Goal: Task Accomplishment & Management: Manage account settings

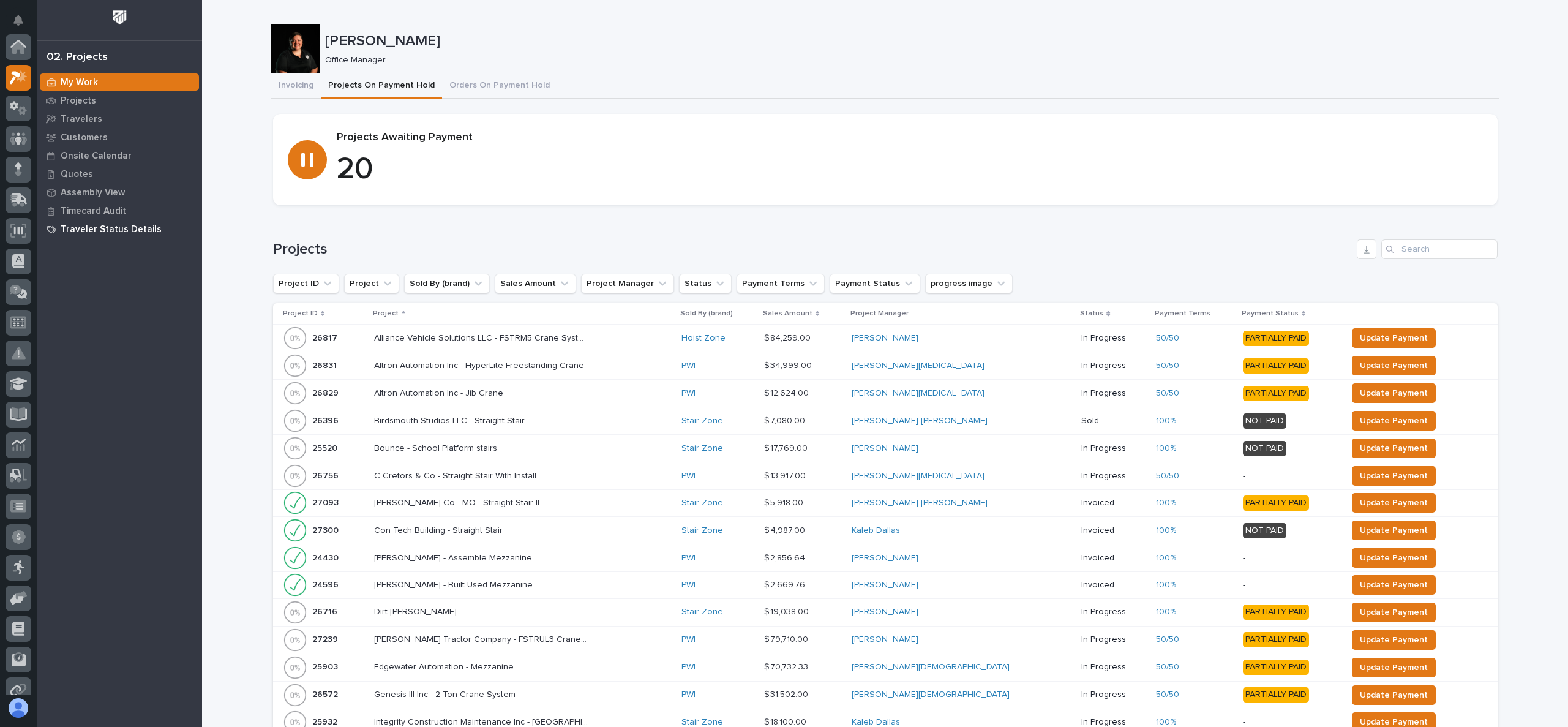
scroll to position [30, 0]
click at [83, 179] on p "Quotes" at bounding box center [76, 174] width 32 height 11
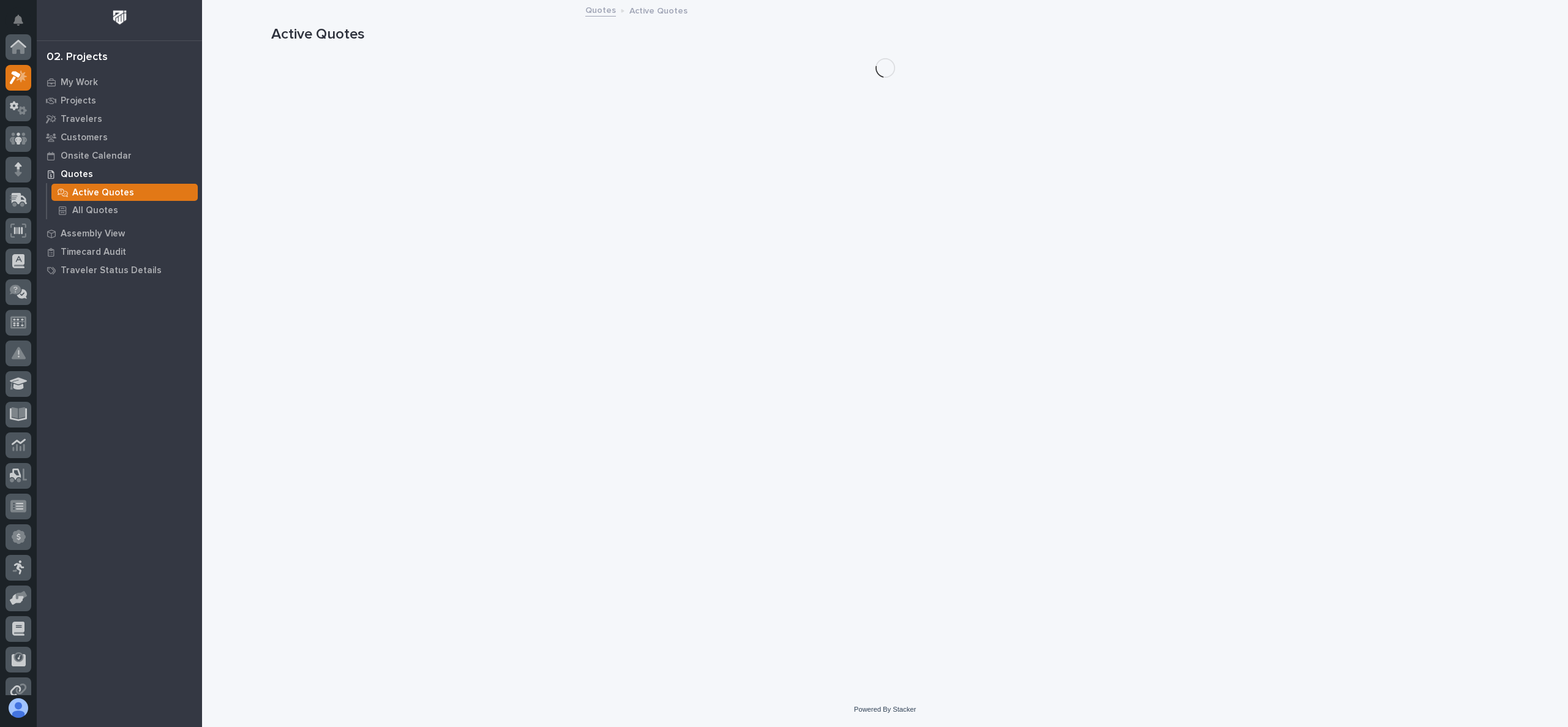
scroll to position [30, 0]
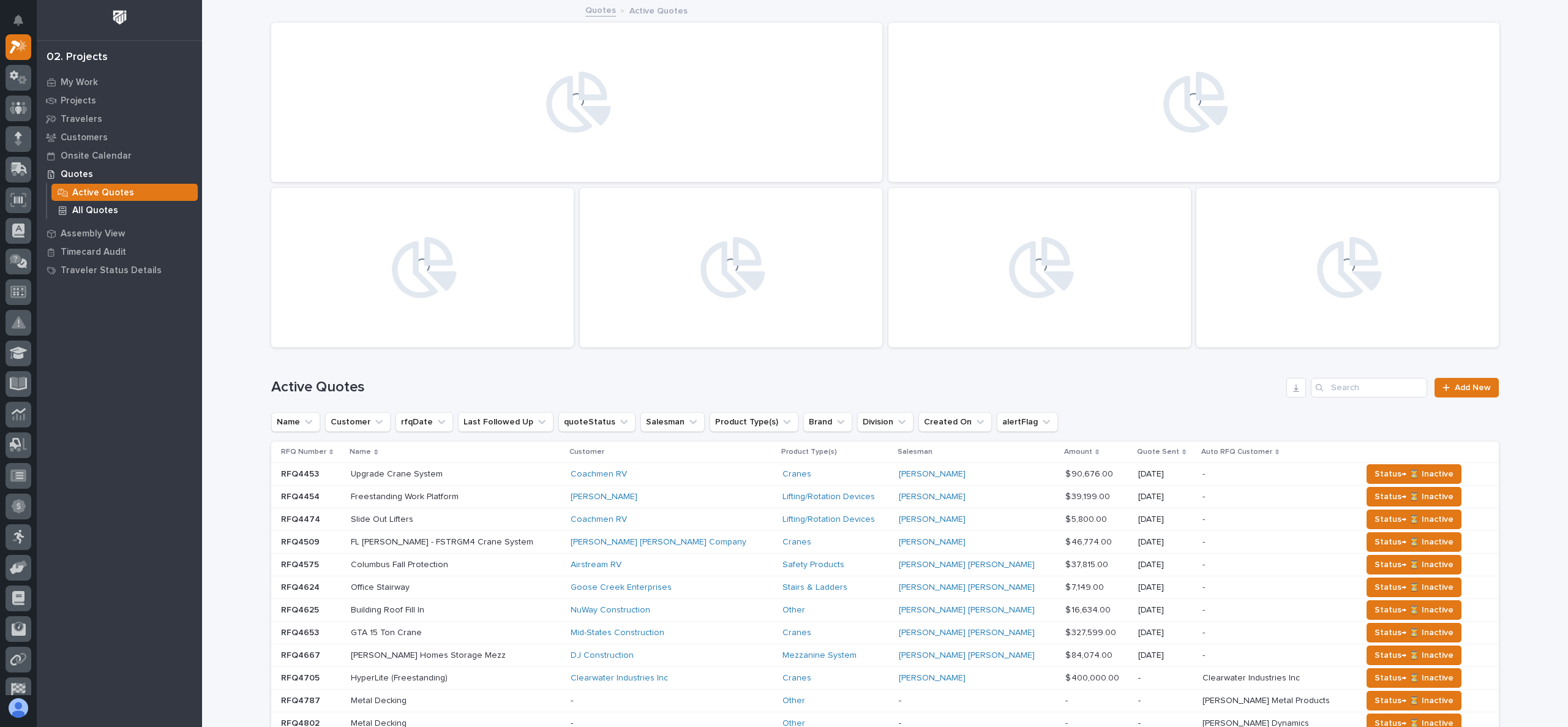
click at [104, 209] on p "All Quotes" at bounding box center [95, 210] width 46 height 11
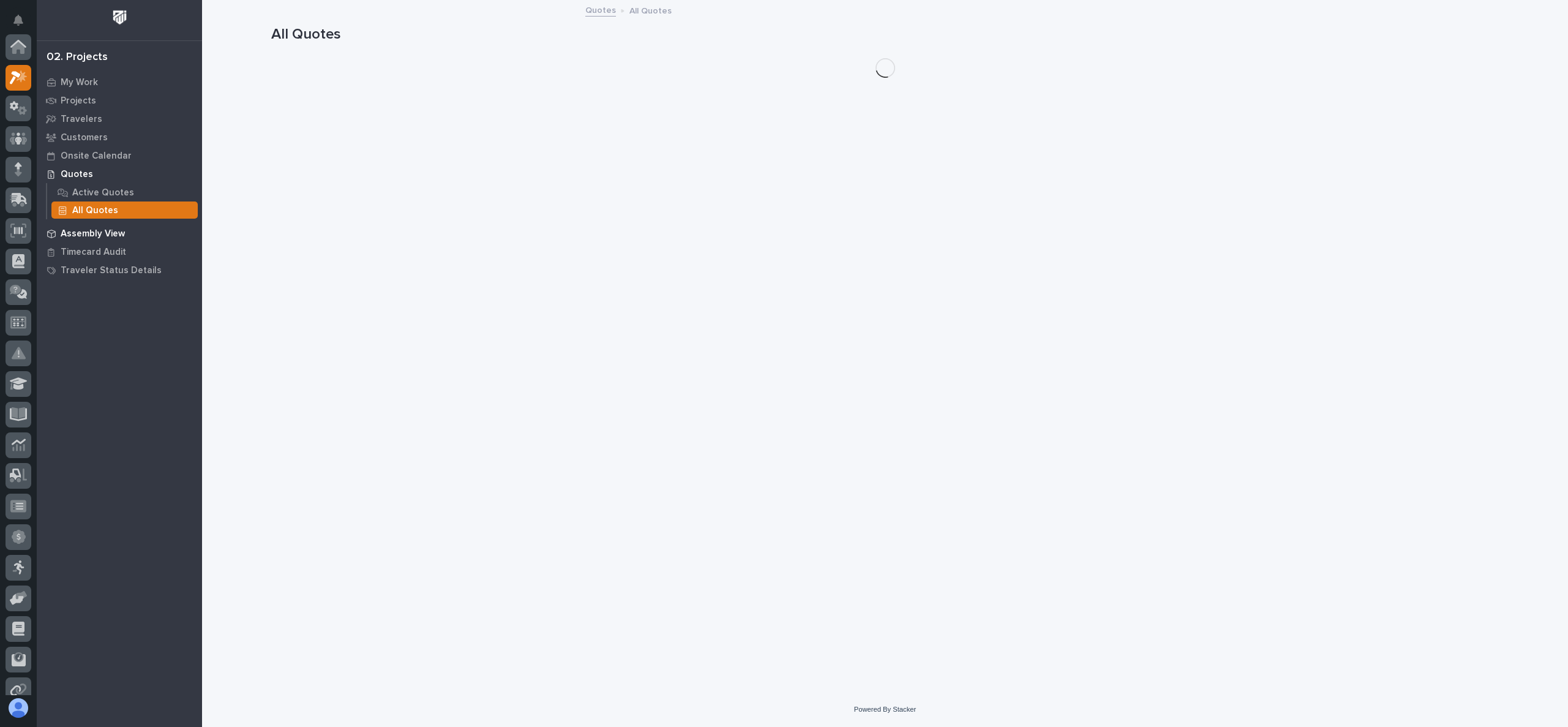
scroll to position [30, 0]
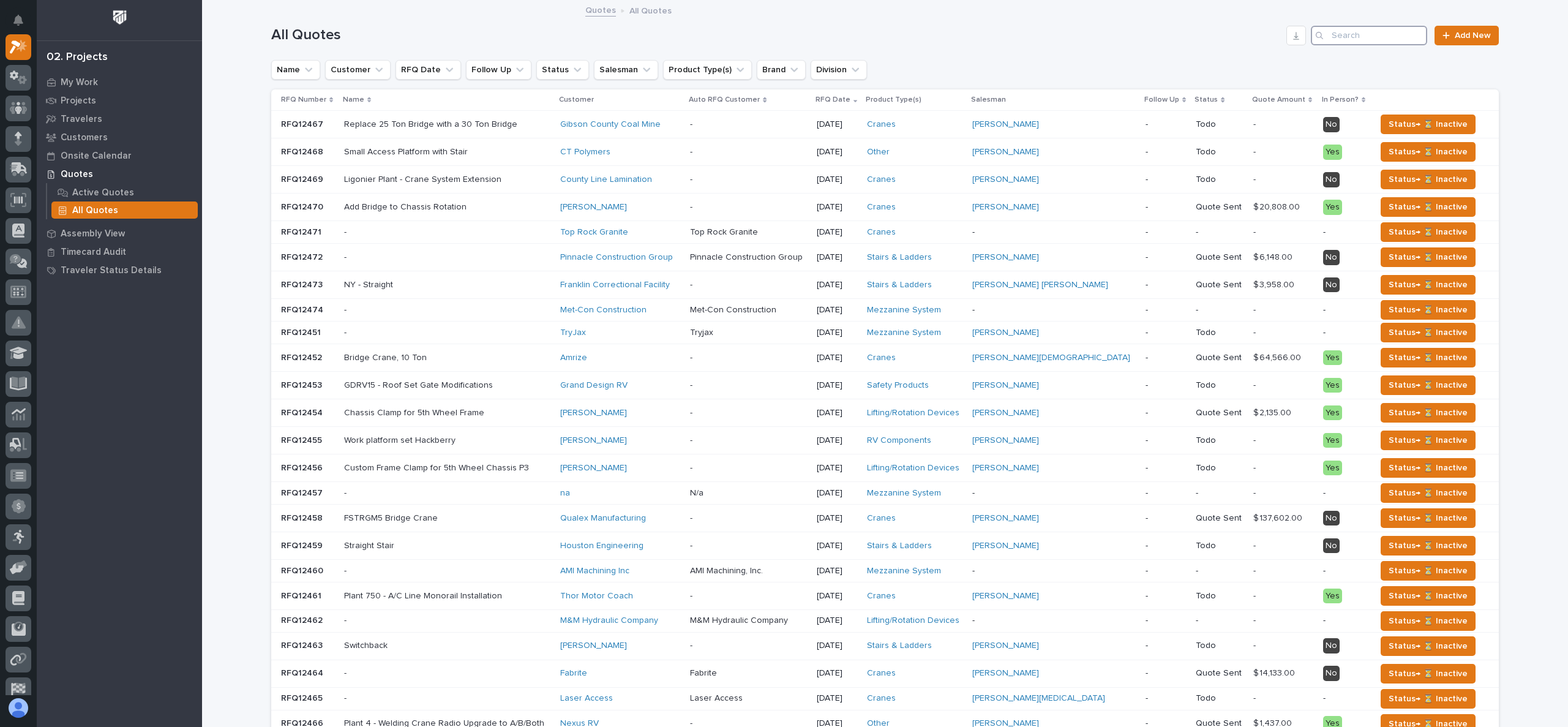
click at [1348, 34] on input "Search" at bounding box center [1368, 36] width 116 height 19
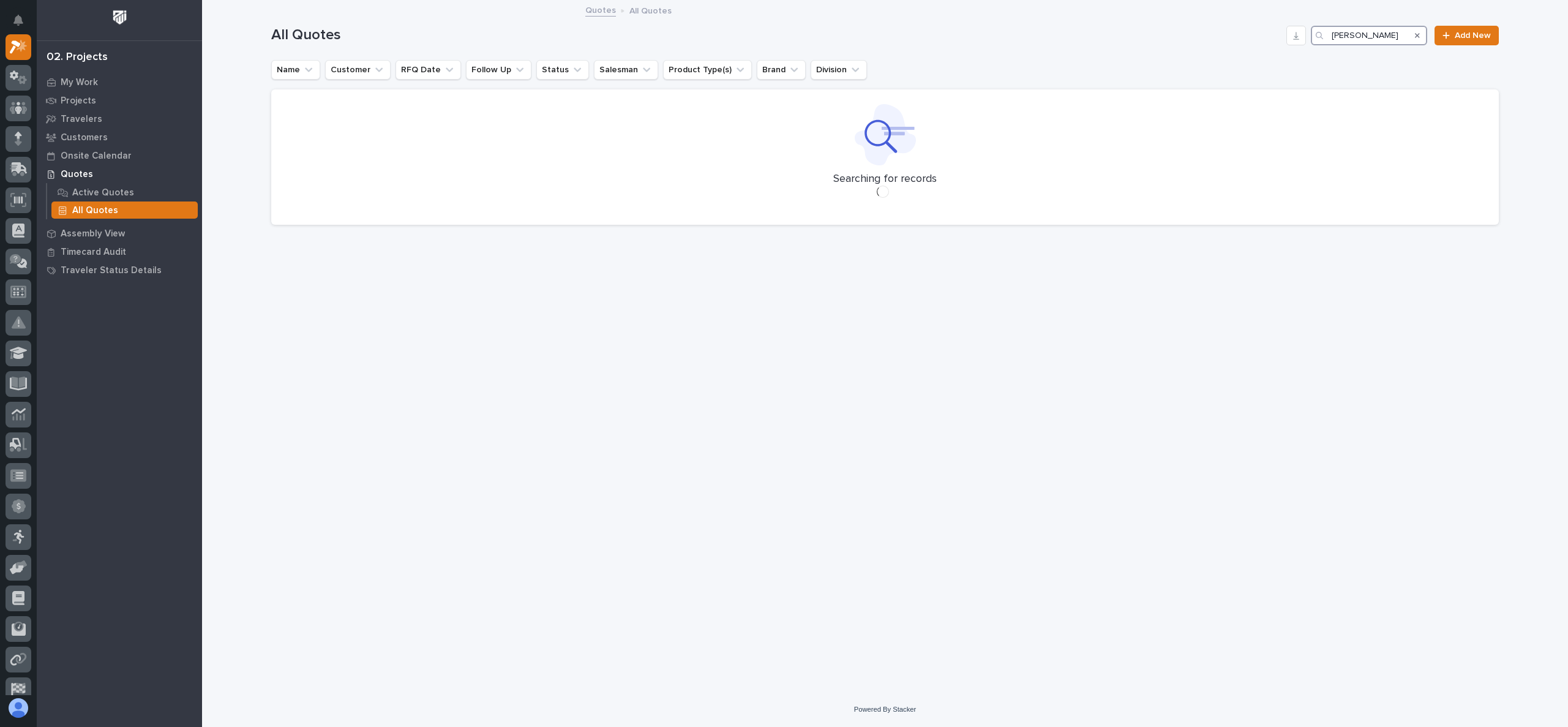
type input "[PERSON_NAME]"
click at [115, 189] on p "Active Quotes" at bounding box center [102, 193] width 62 height 11
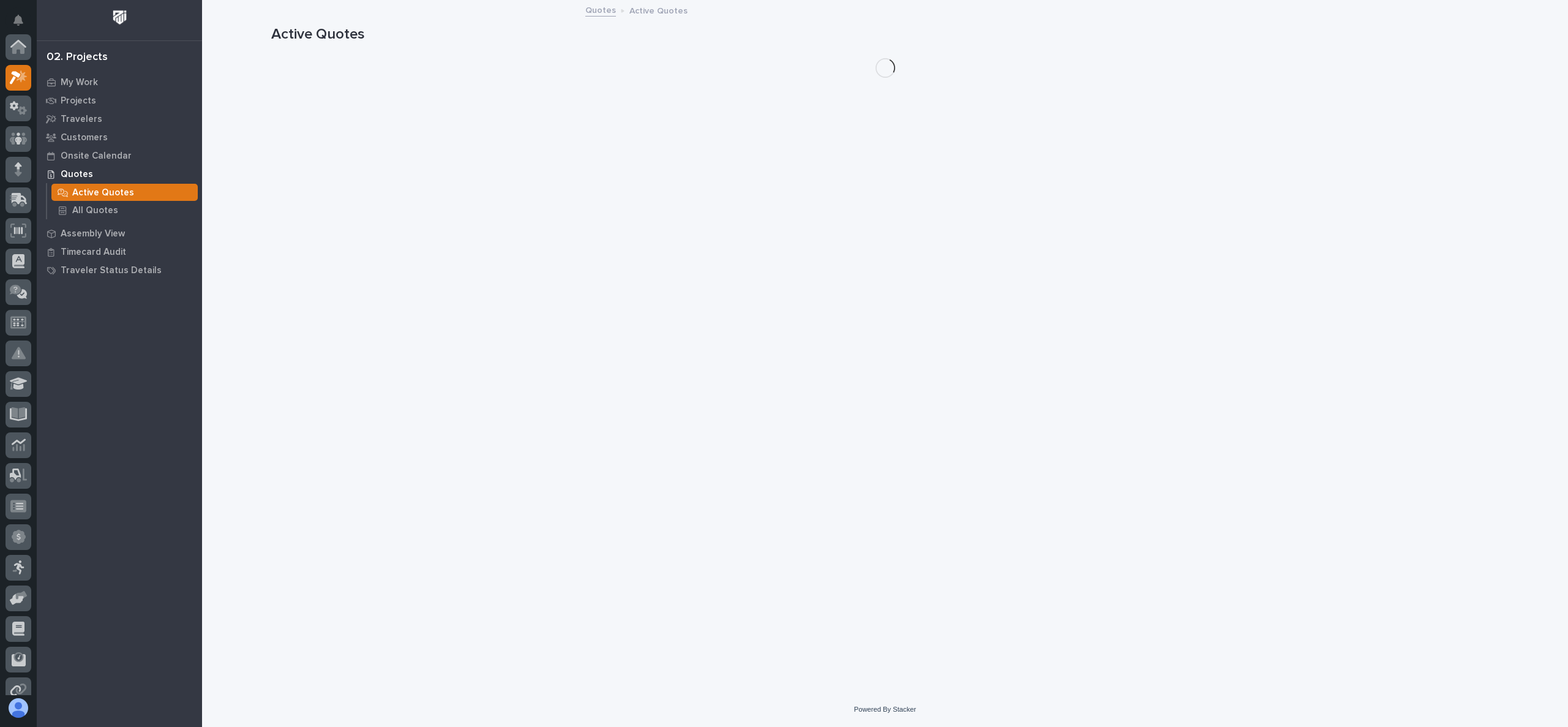
scroll to position [30, 0]
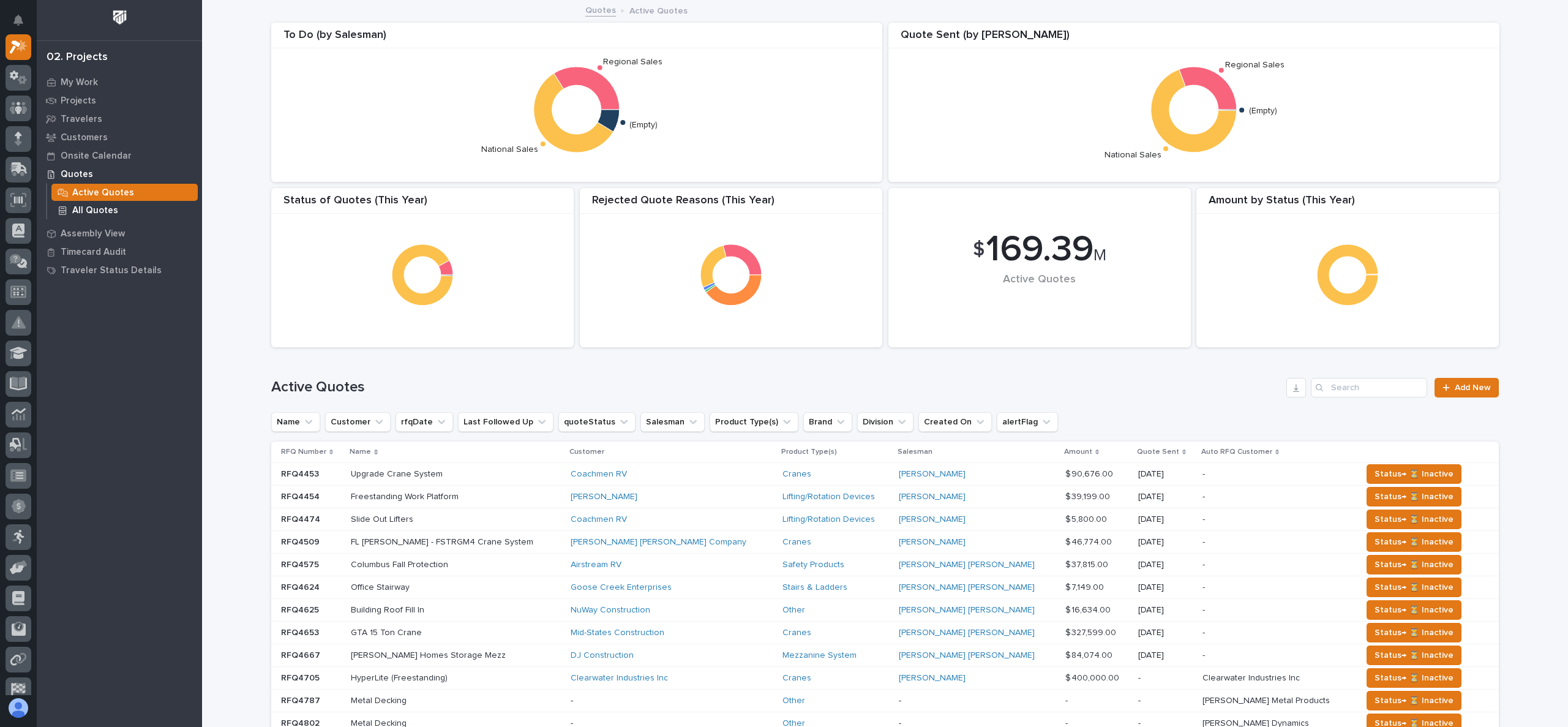
click at [91, 208] on p "All Quotes" at bounding box center [95, 210] width 46 height 11
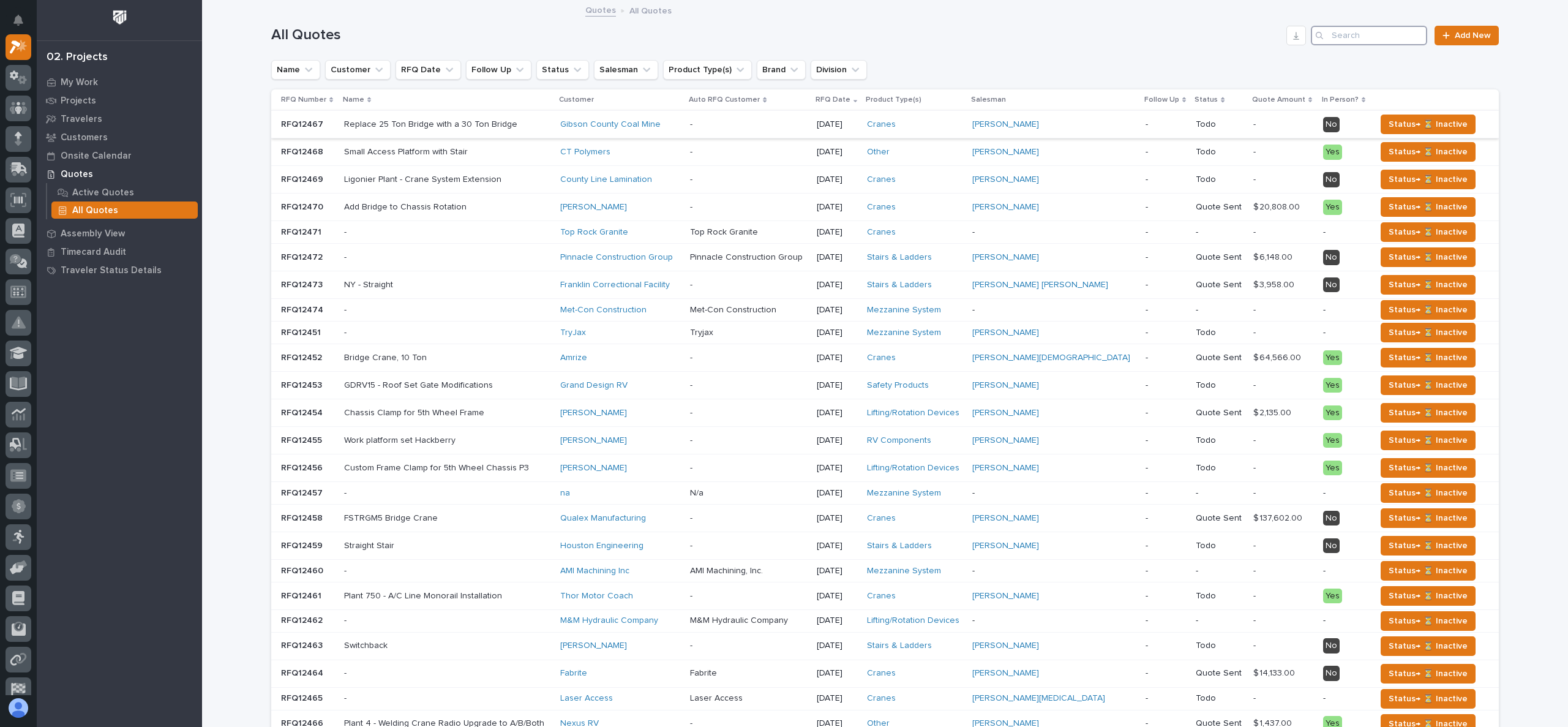
click at [1329, 39] on input "Search" at bounding box center [1368, 36] width 116 height 19
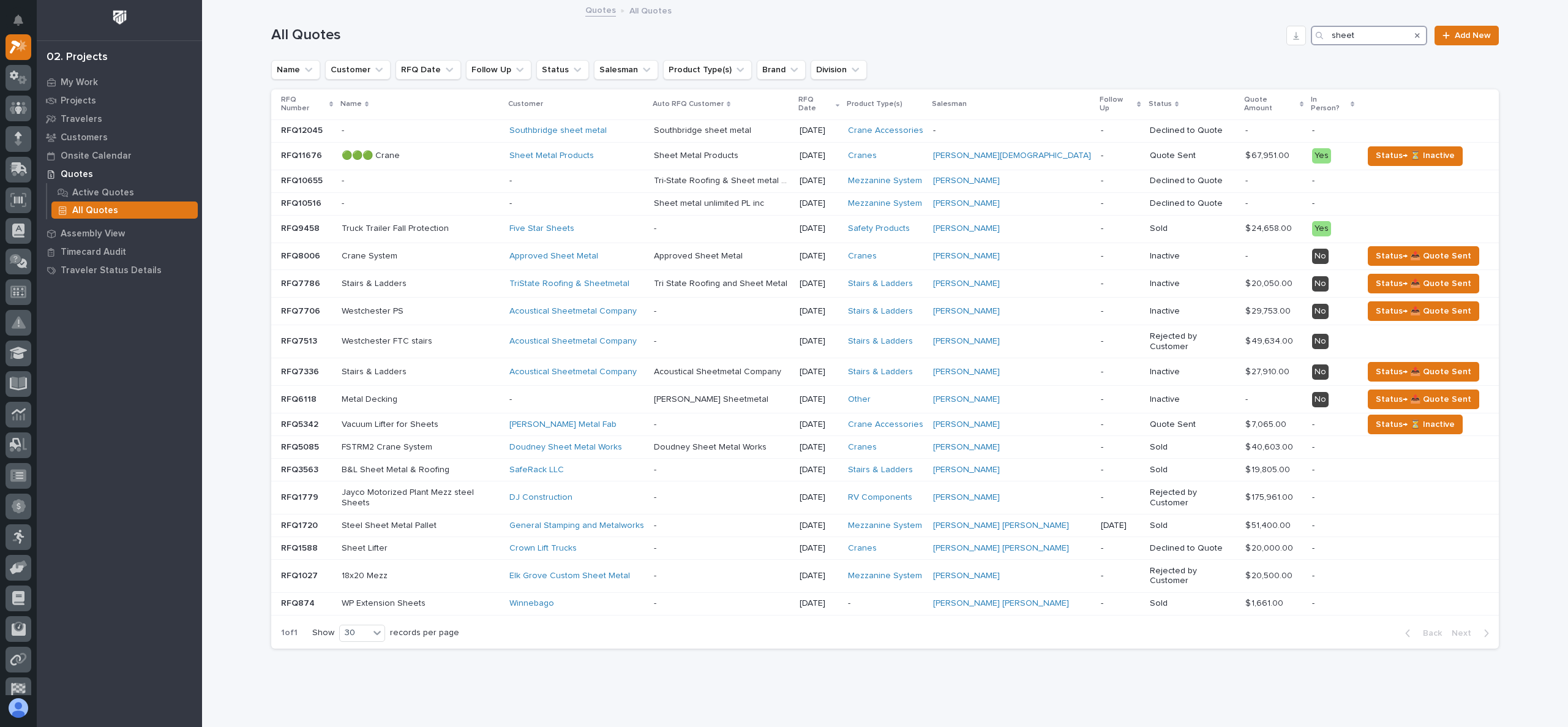
drag, startPoint x: 1380, startPoint y: 30, endPoint x: 1287, endPoint y: 47, distance: 94.5
click at [1287, 47] on div "All Quotes sheet Add New" at bounding box center [885, 30] width 1228 height 59
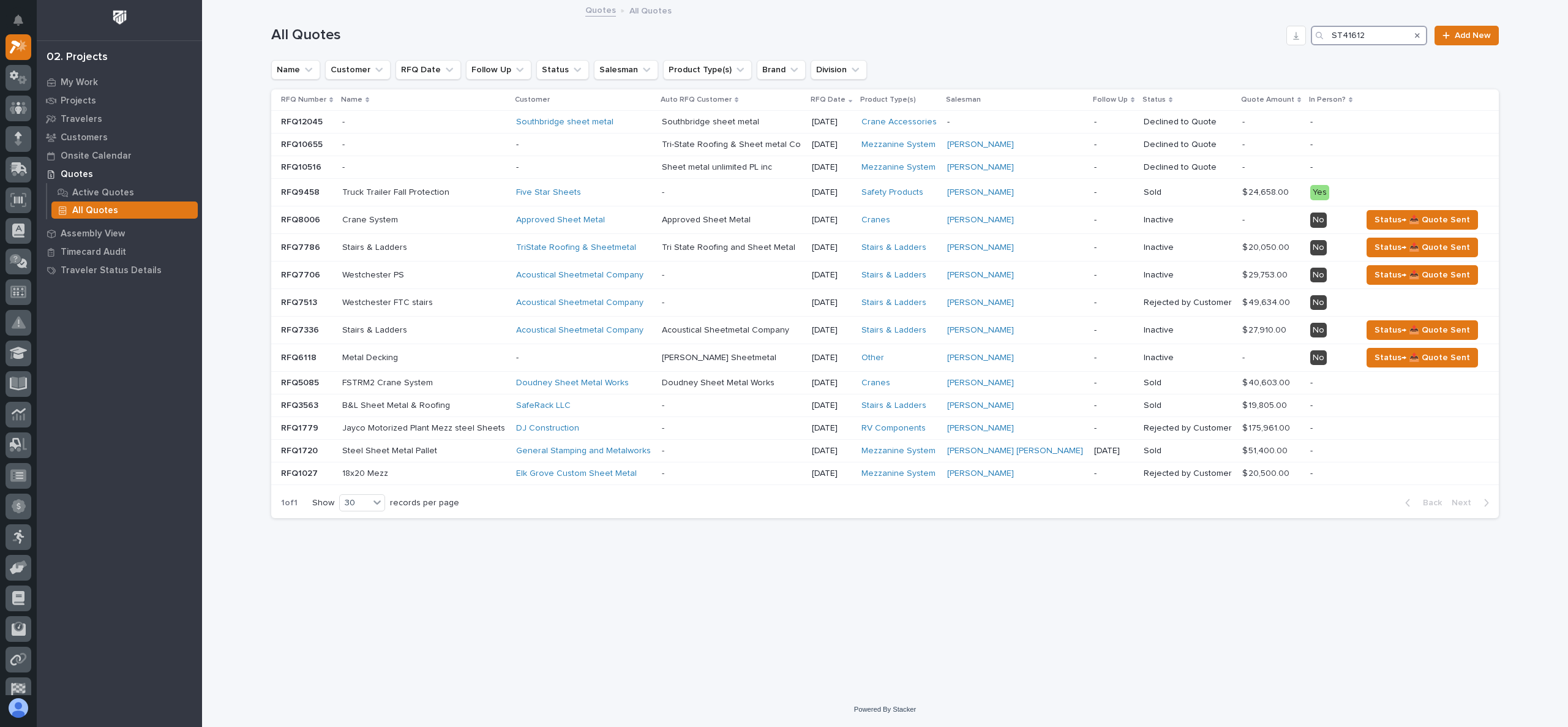
type input "ST41612"
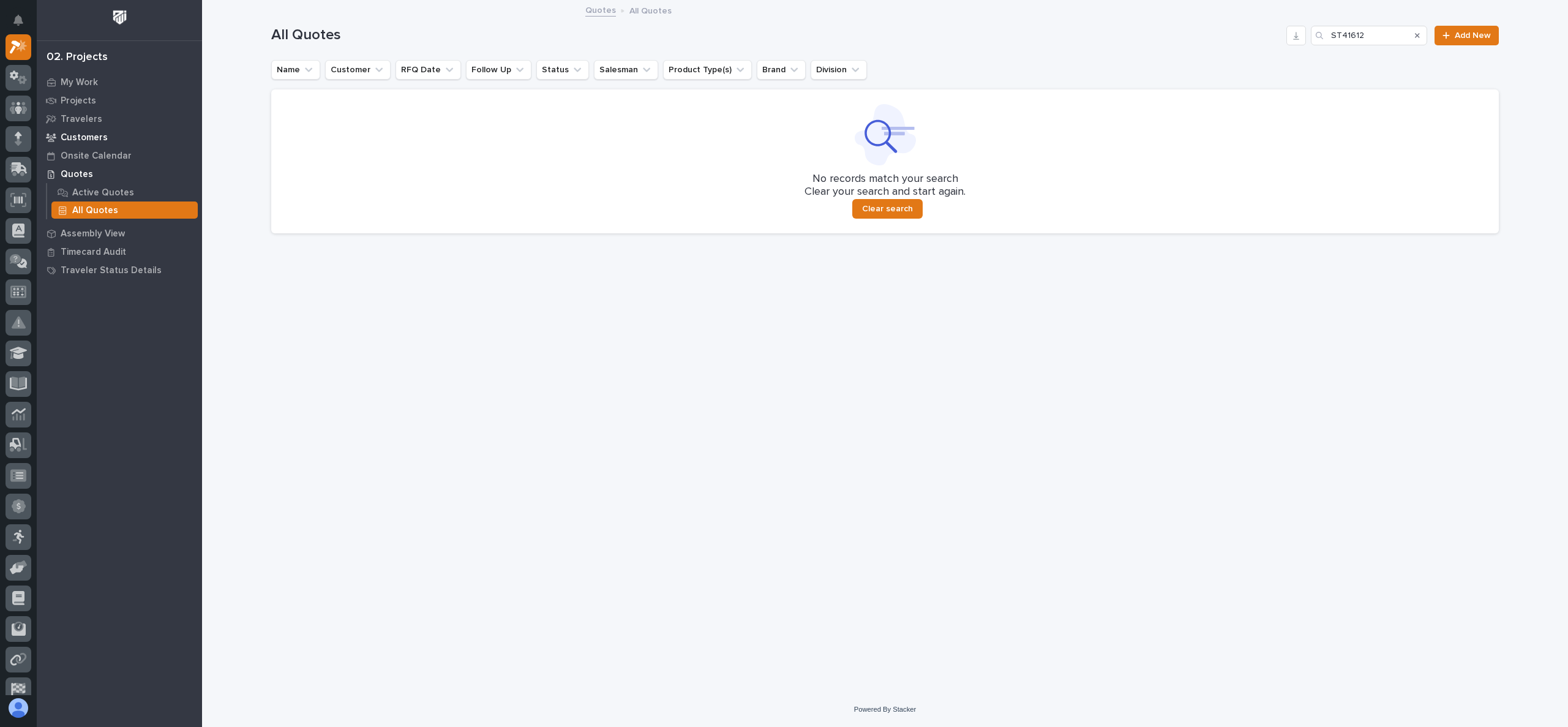
click at [71, 134] on p "Customers" at bounding box center [84, 137] width 47 height 11
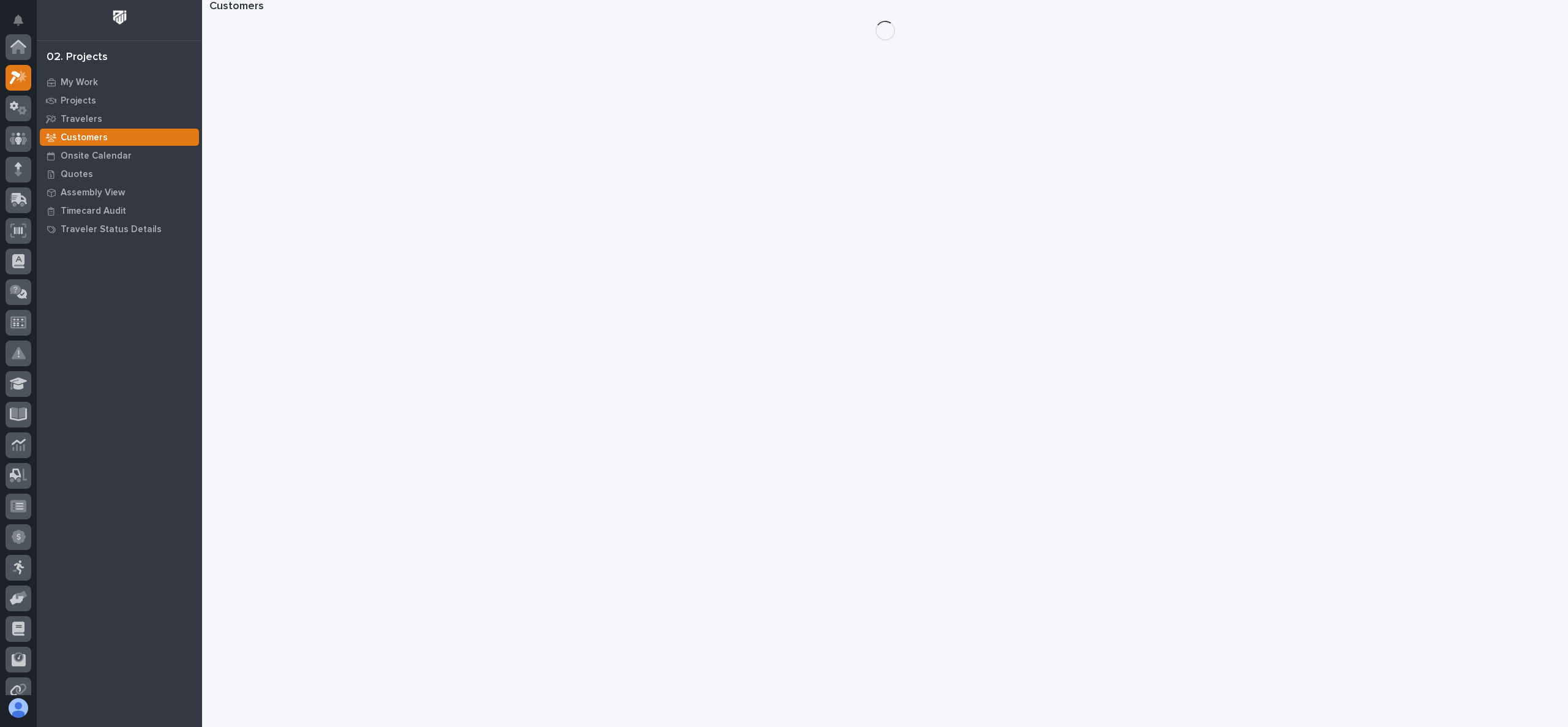
scroll to position [30, 0]
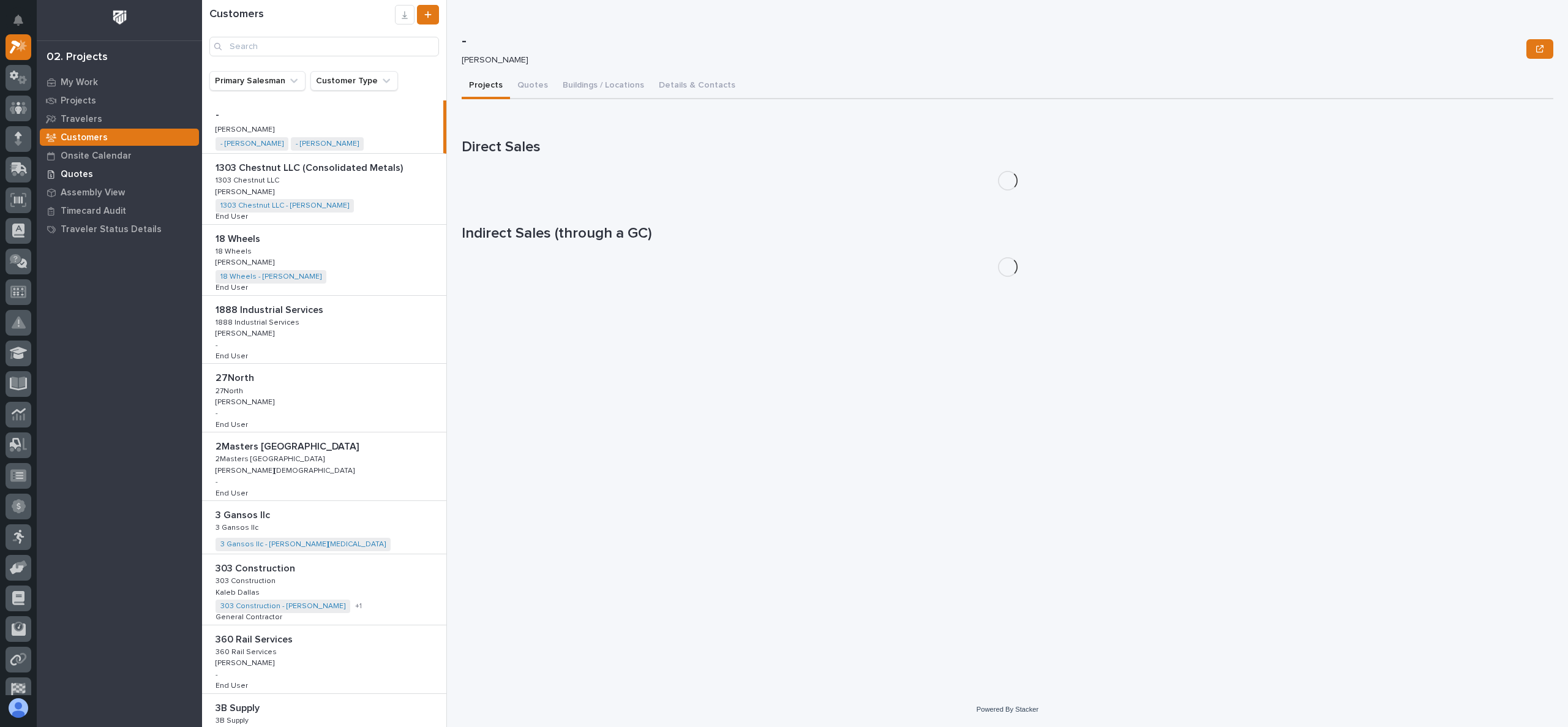
click at [85, 175] on p "Quotes" at bounding box center [76, 174] width 32 height 11
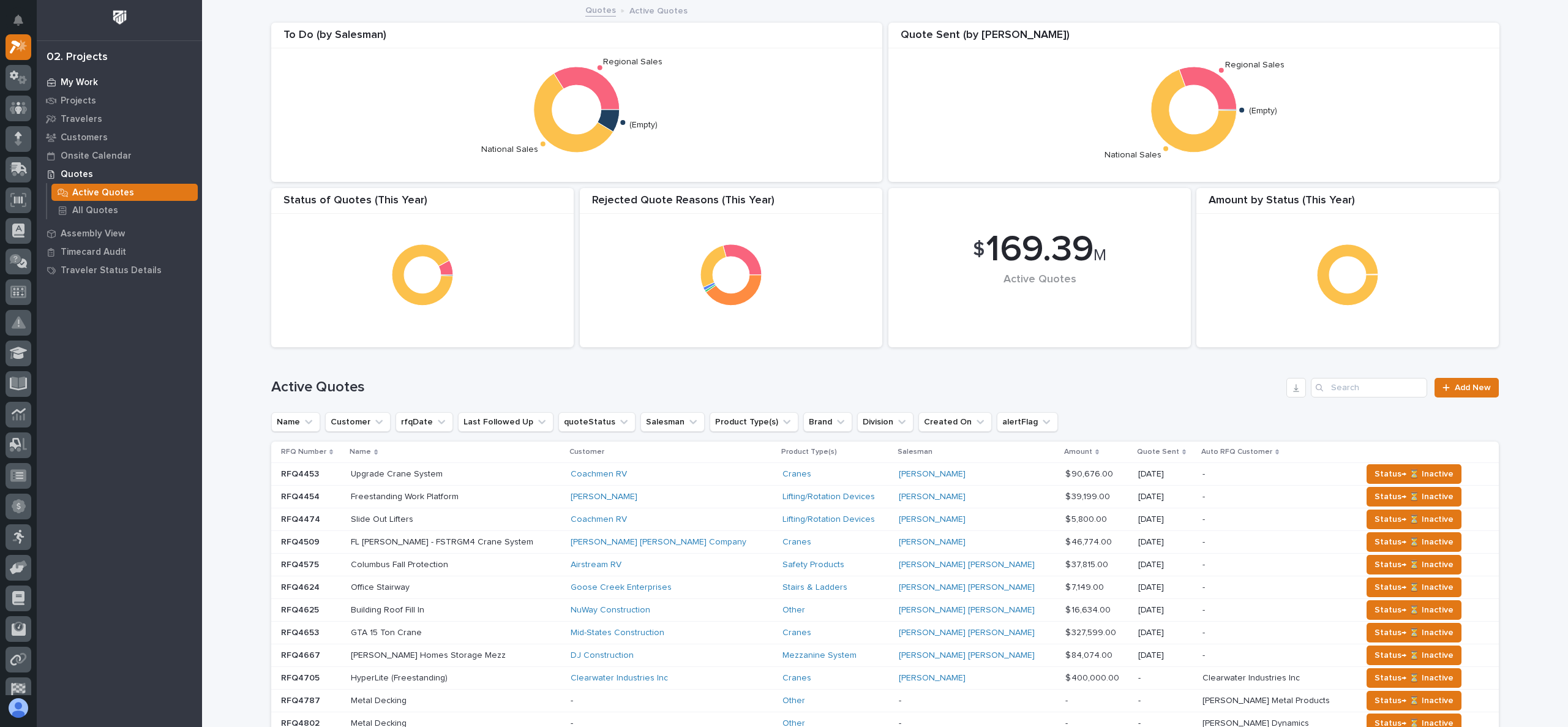
click at [78, 79] on p "My Work" at bounding box center [79, 82] width 38 height 11
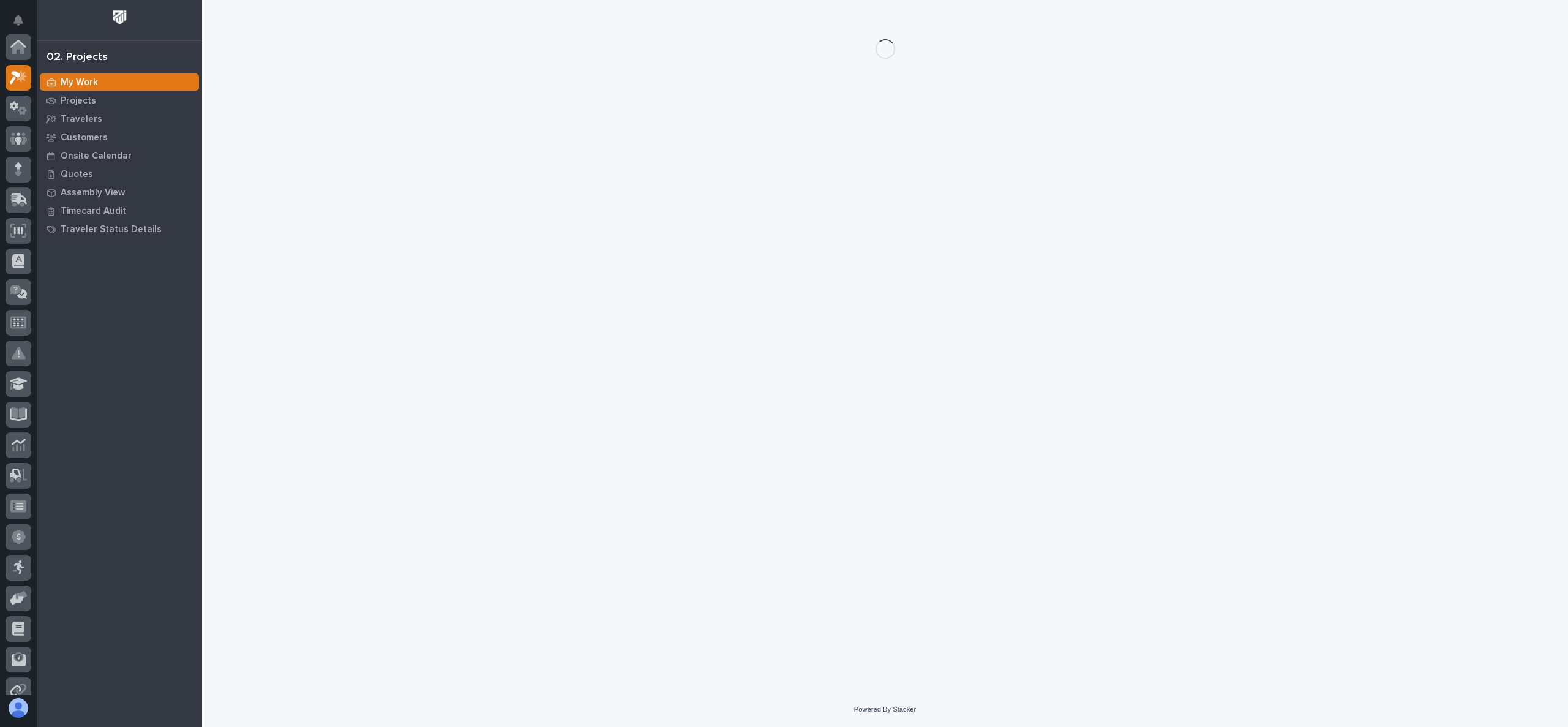
scroll to position [30, 0]
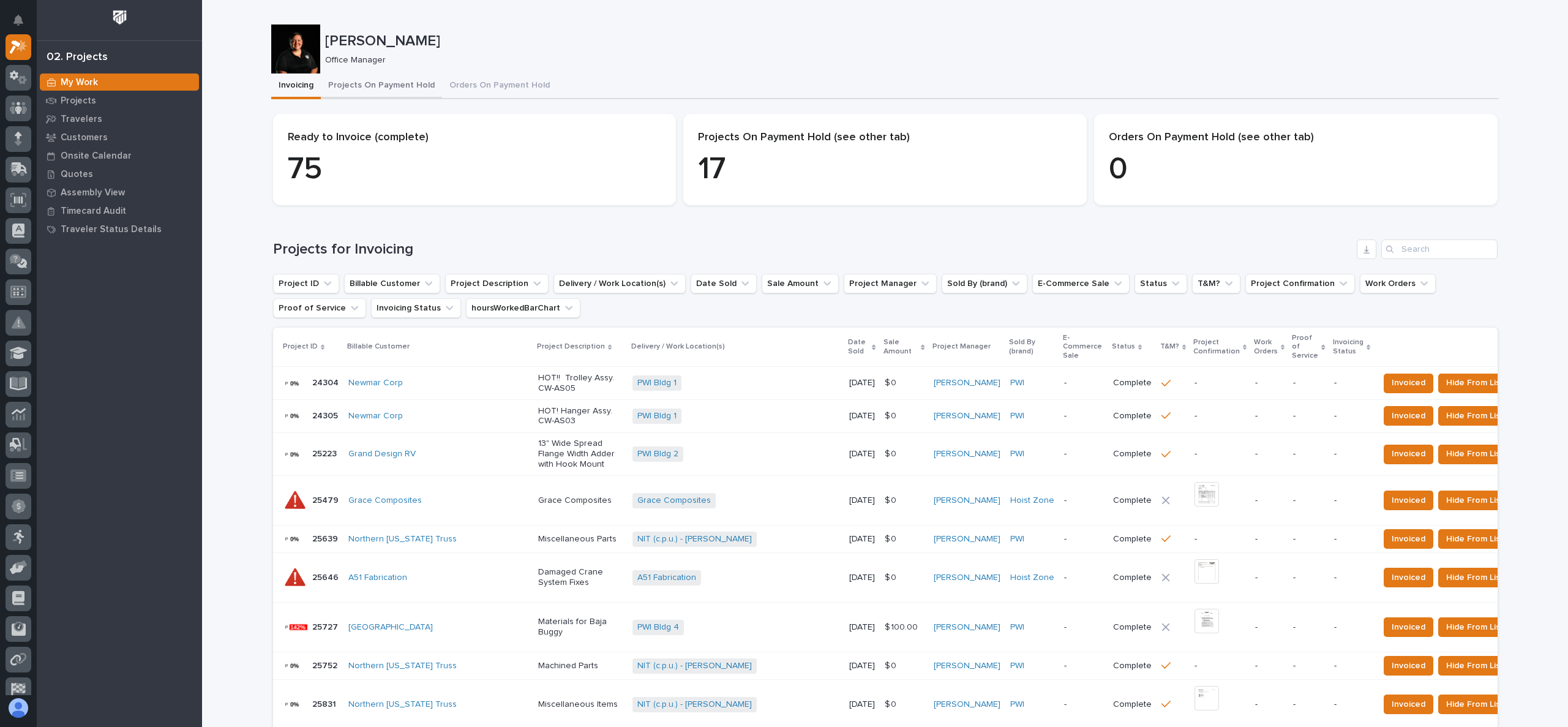
click at [416, 81] on button "Projects On Payment Hold" at bounding box center [381, 86] width 121 height 26
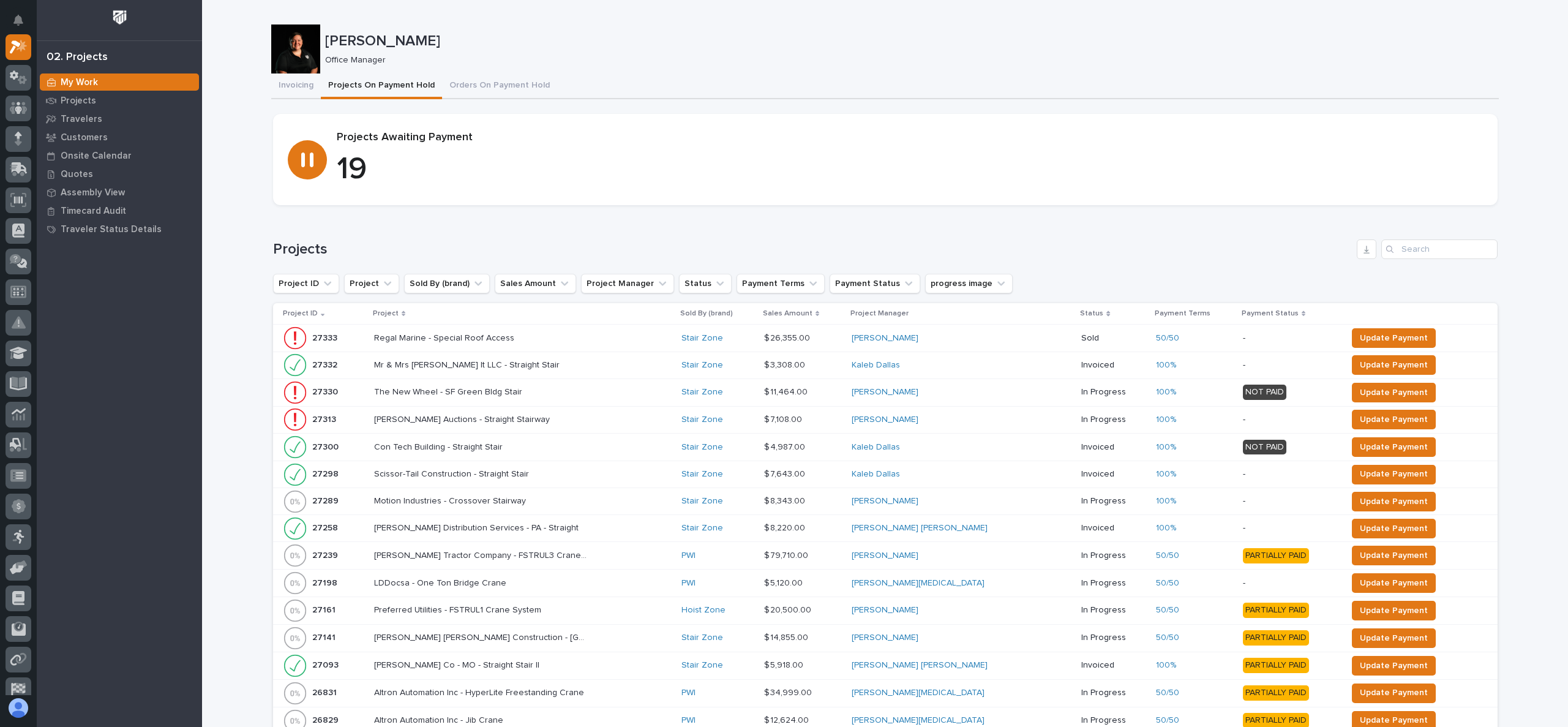
click at [397, 314] on p "Project" at bounding box center [386, 313] width 26 height 14
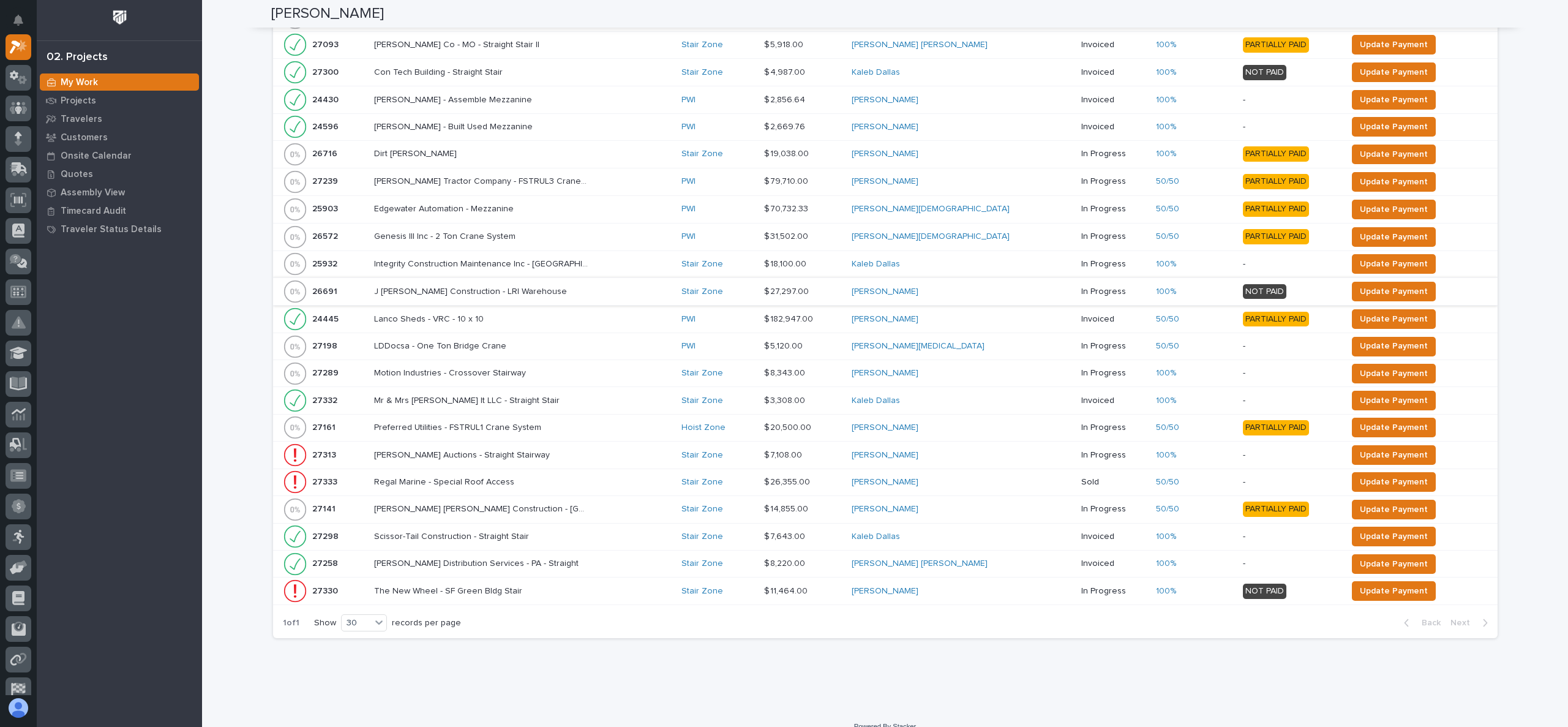
scroll to position [475, 0]
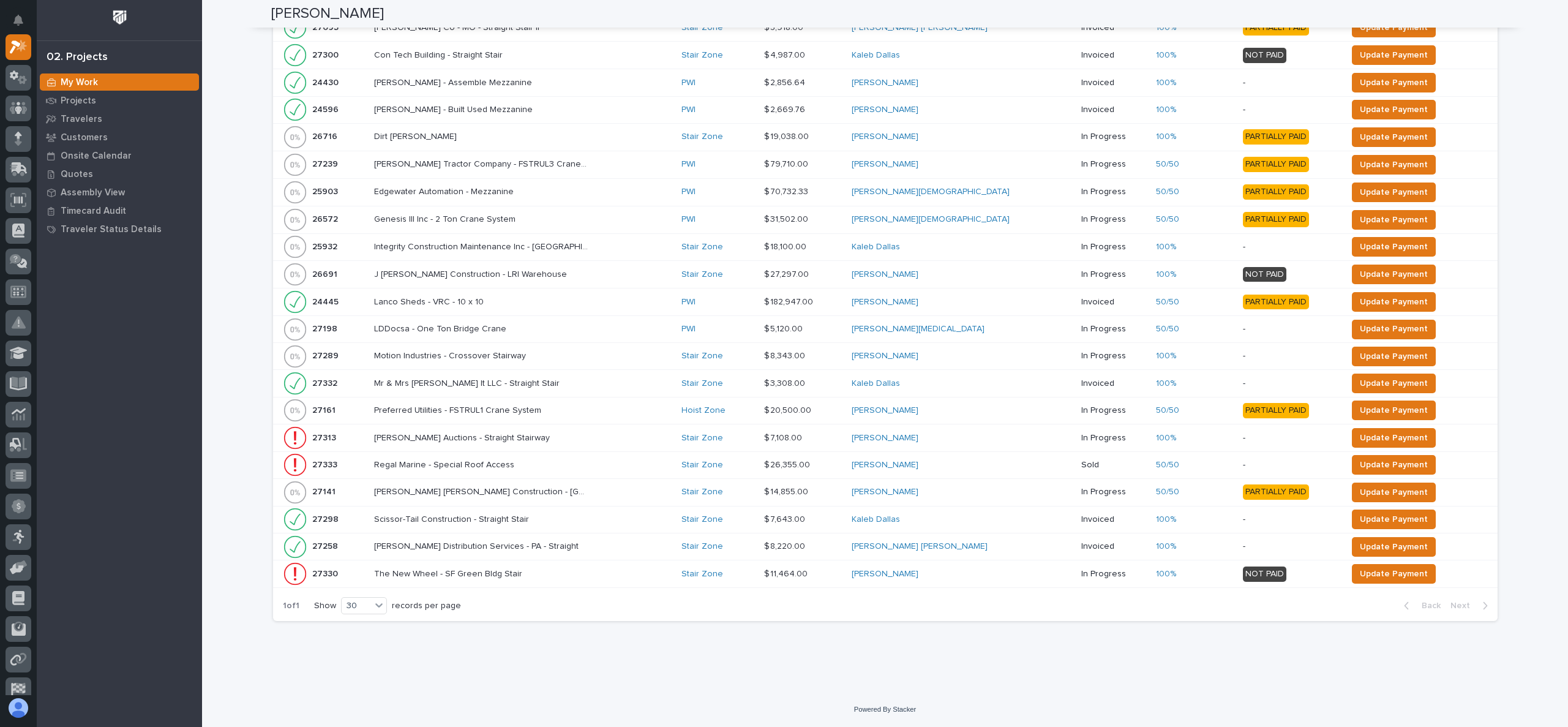
click at [467, 354] on p "Motion Industries - Crossover Stairway" at bounding box center [451, 355] width 154 height 13
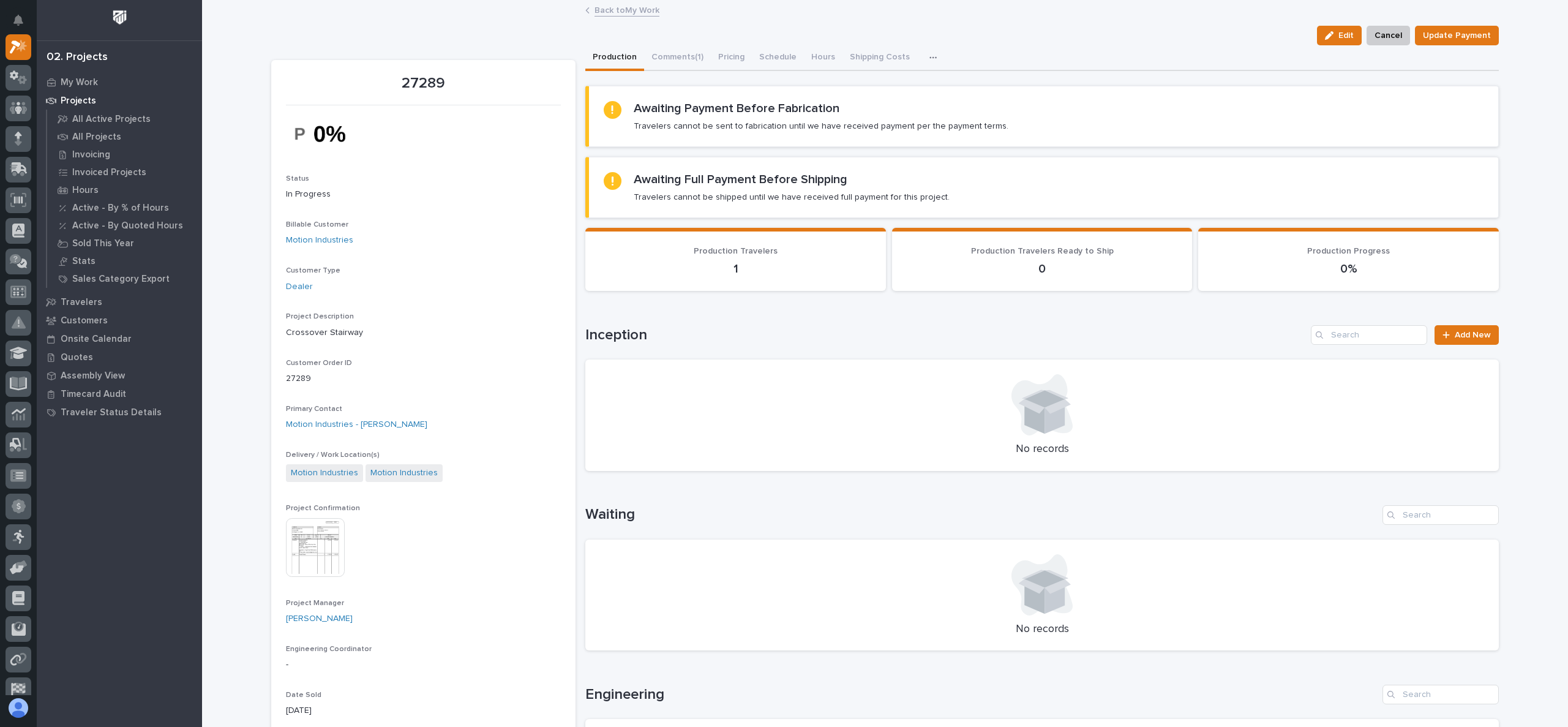
click at [619, 6] on link "Back to My Work" at bounding box center [627, 10] width 65 height 14
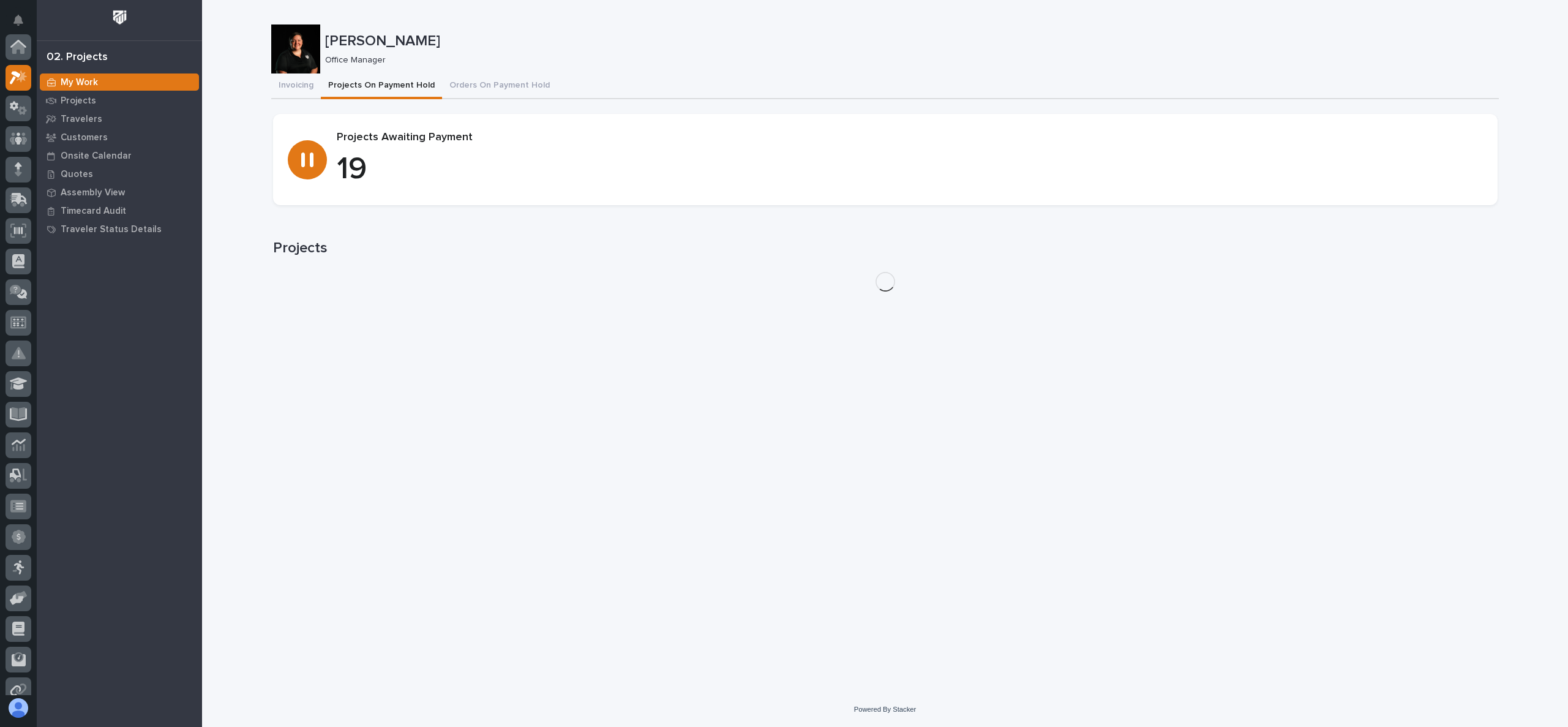
scroll to position [30, 0]
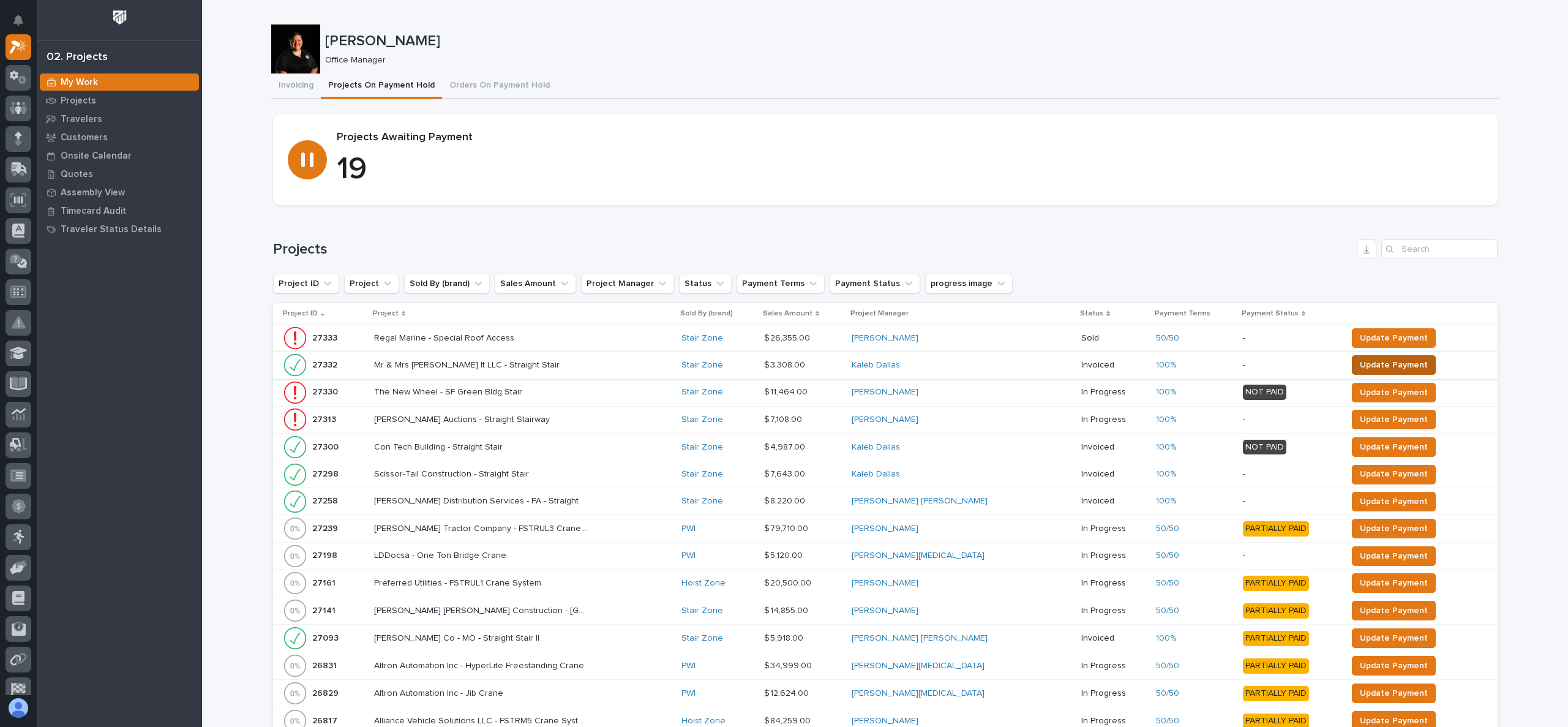
click at [1360, 364] on span "Update Payment" at bounding box center [1394, 365] width 68 height 15
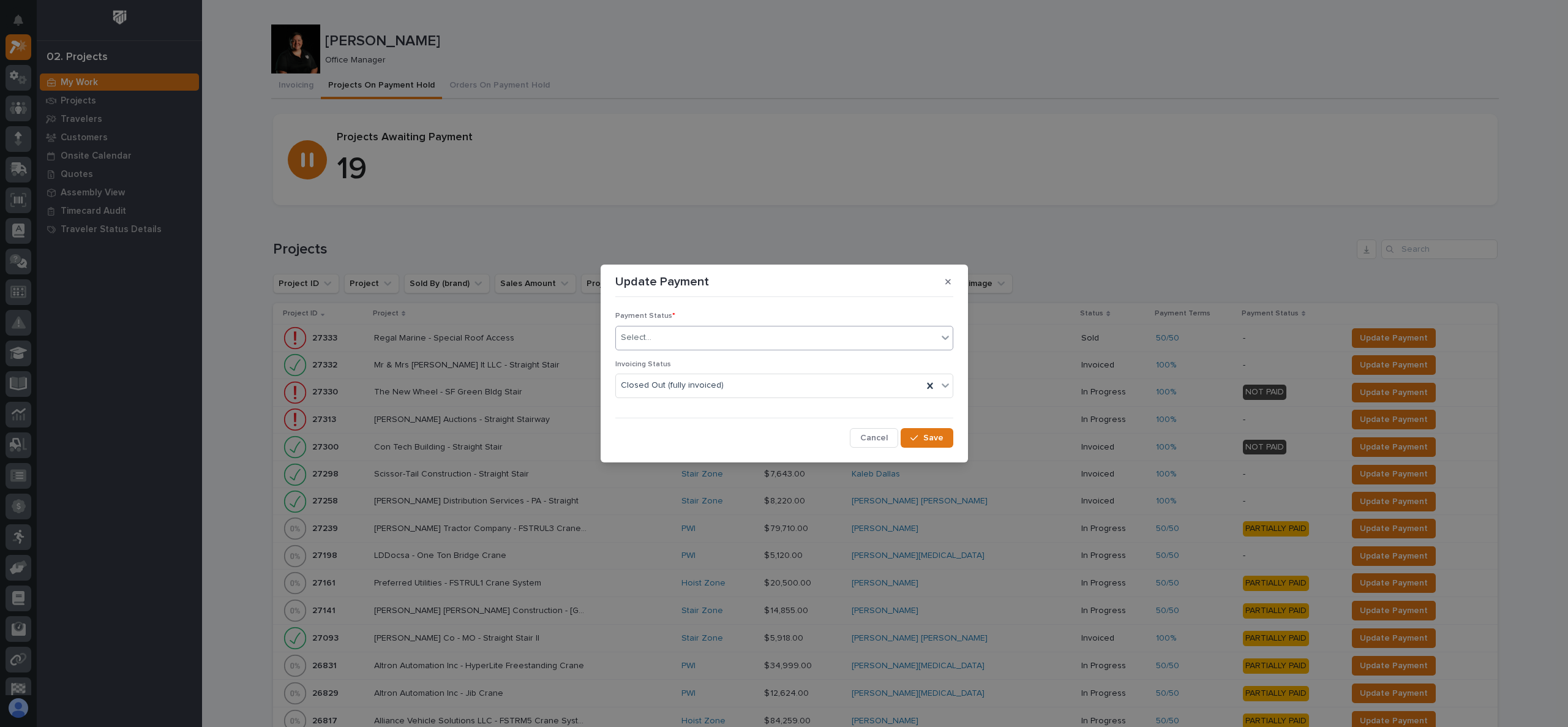
click at [700, 332] on div "Select..." at bounding box center [777, 337] width 322 height 20
click at [673, 403] on span "PAID IN FULL" at bounding box center [648, 403] width 54 height 14
click at [941, 435] on span "Save" at bounding box center [933, 438] width 20 height 11
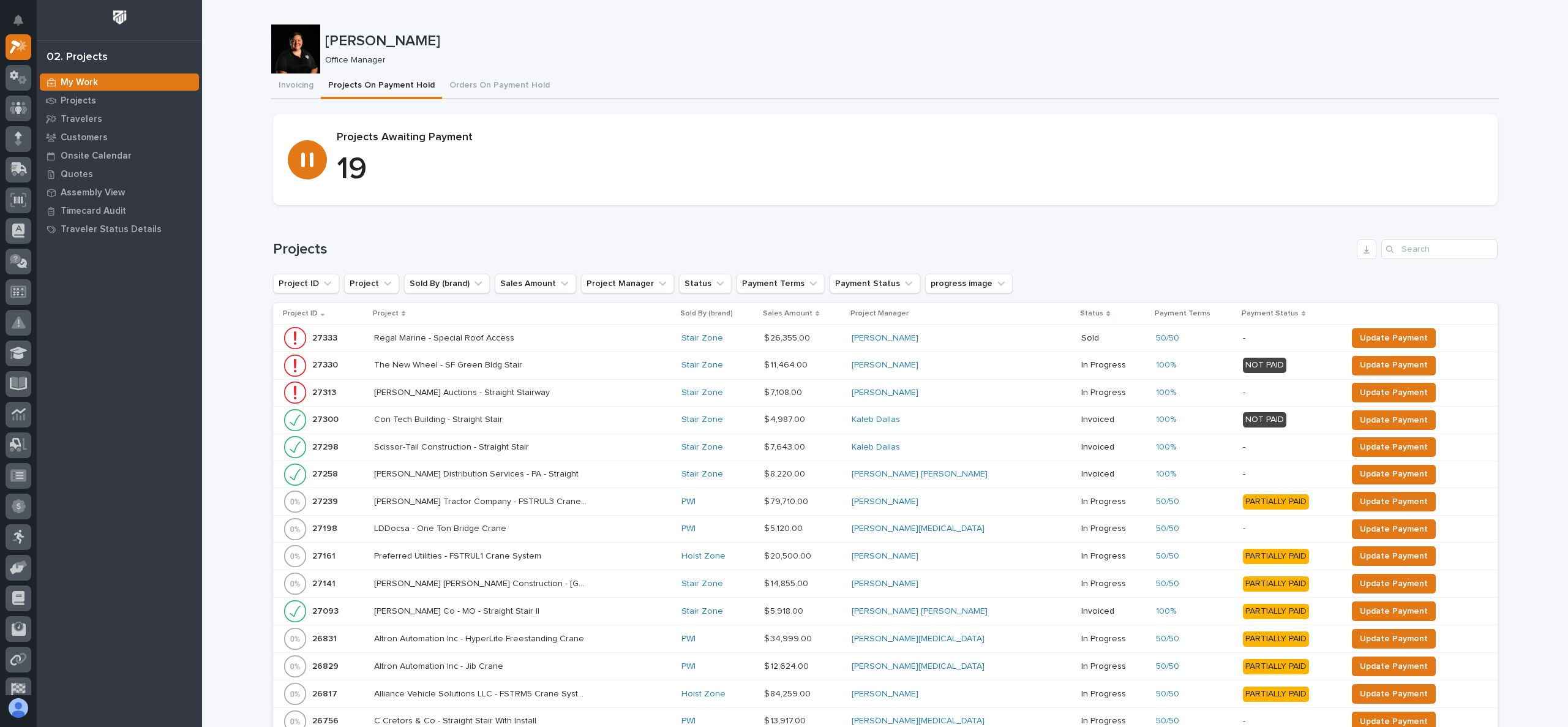
click at [231, 210] on div "Loading... Saving… Loading... Saving… [PERSON_NAME] [PERSON_NAME] Office Manage…" at bounding box center [885, 556] width 1366 height 1114
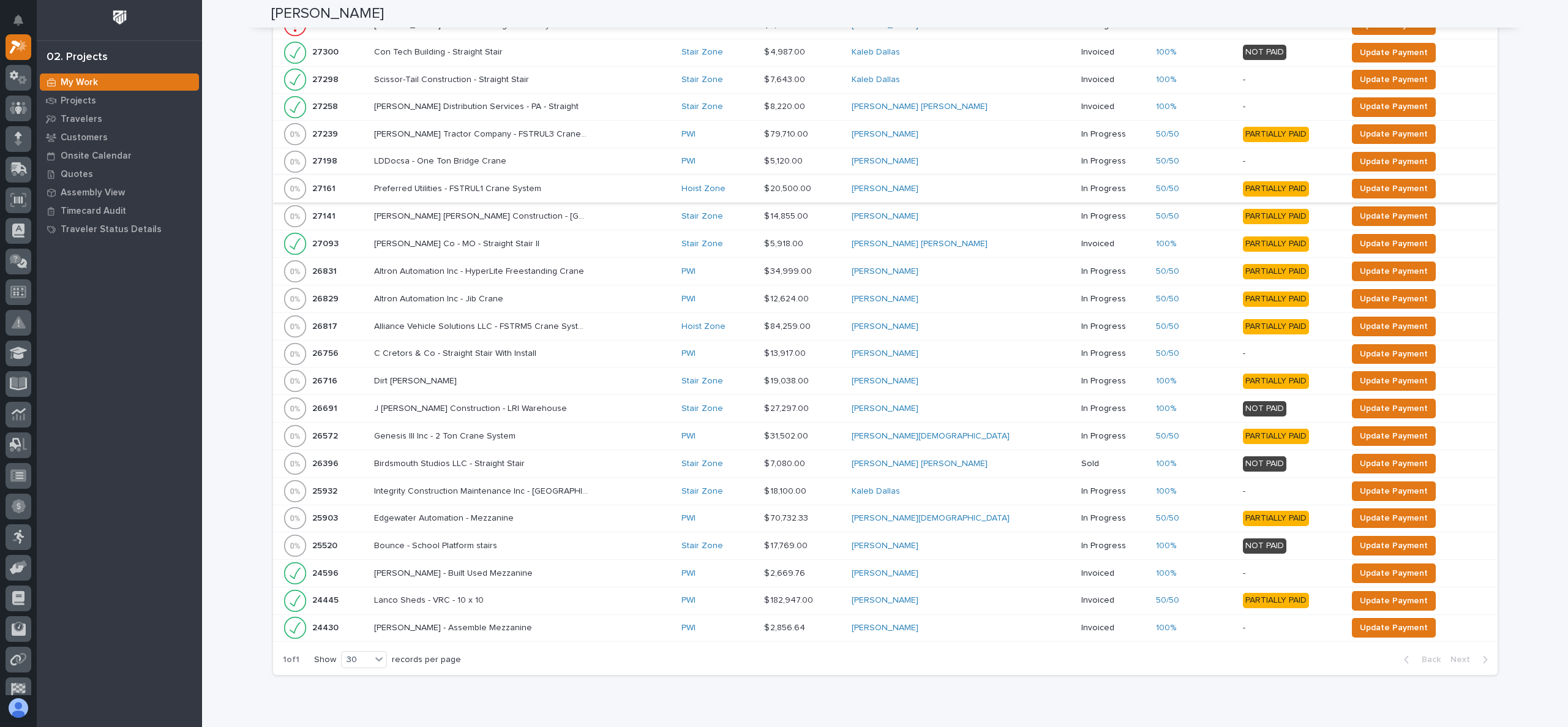
scroll to position [184, 0]
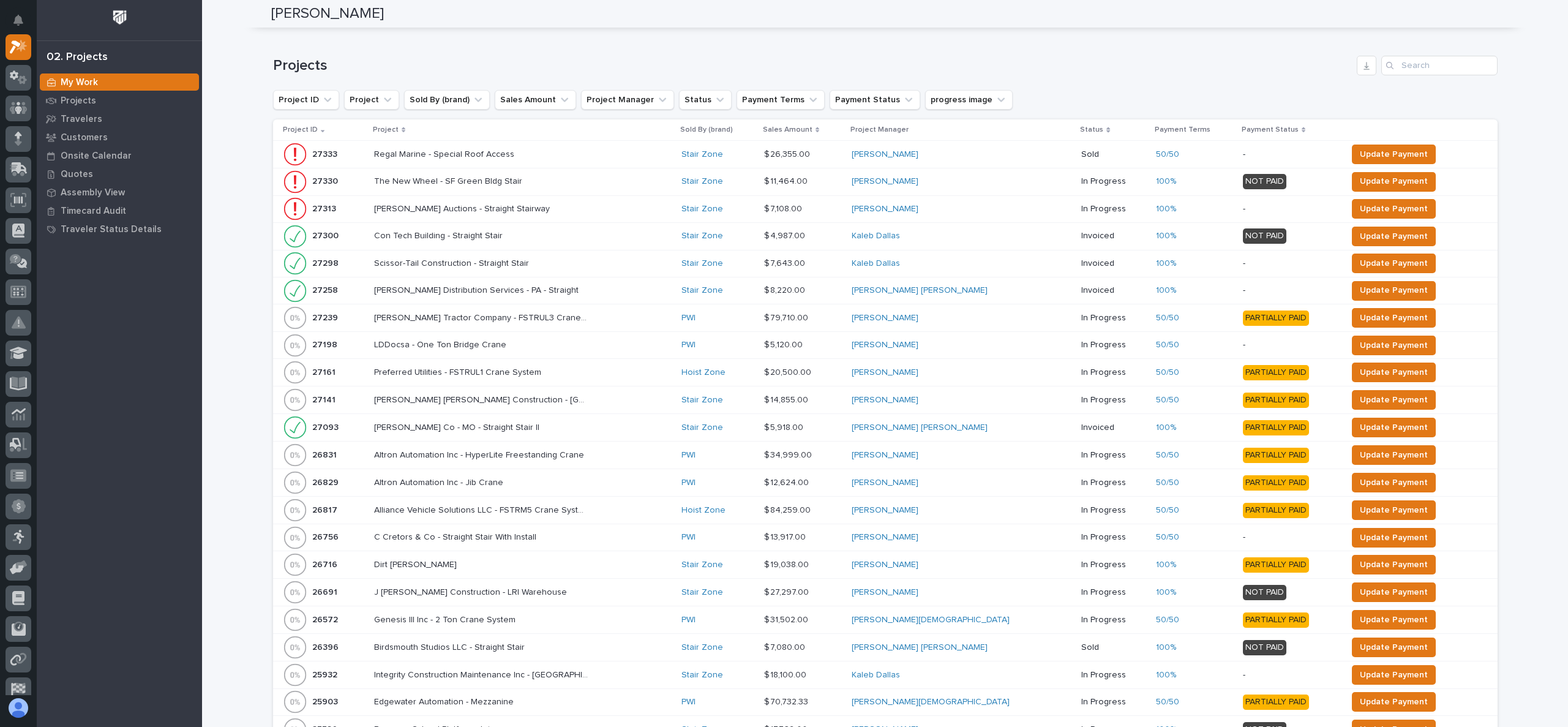
click at [393, 124] on p "Project" at bounding box center [386, 130] width 26 height 14
